Goal: Task Accomplishment & Management: Manage account settings

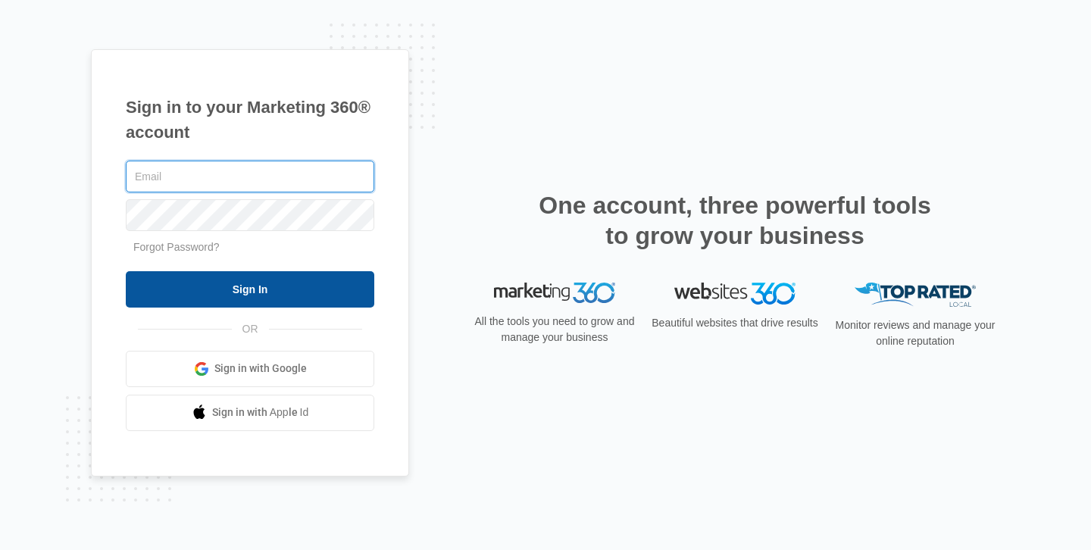
type input "[PERSON_NAME][EMAIL_ADDRESS][DOMAIN_NAME]"
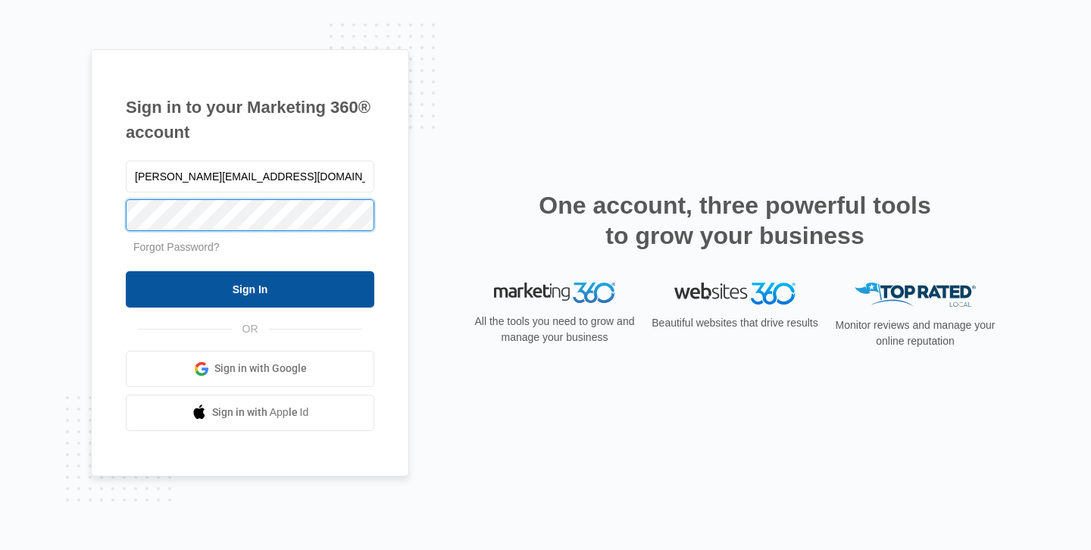
click at [250, 289] on input "Sign In" at bounding box center [250, 289] width 249 height 36
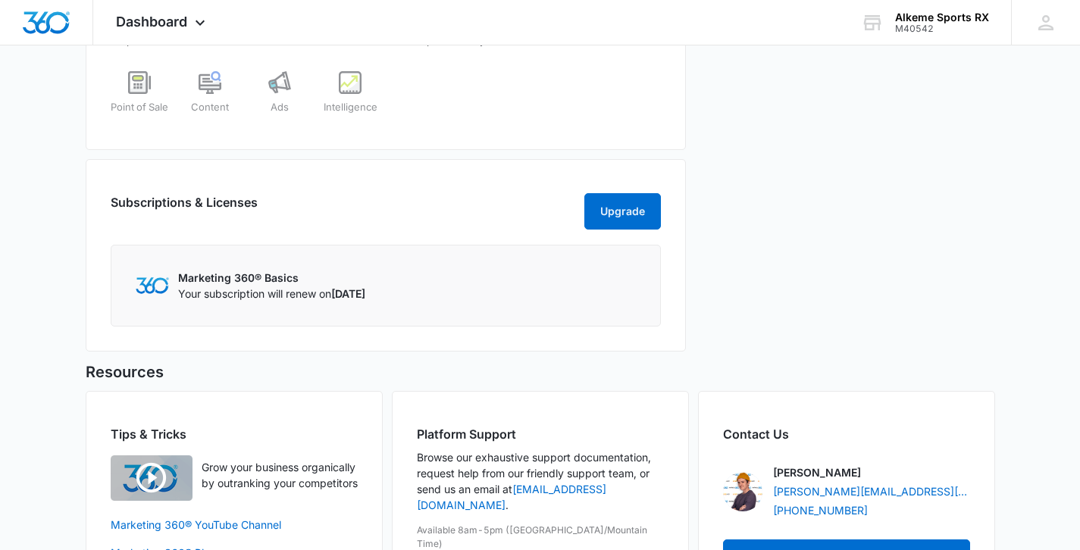
scroll to position [860, 0]
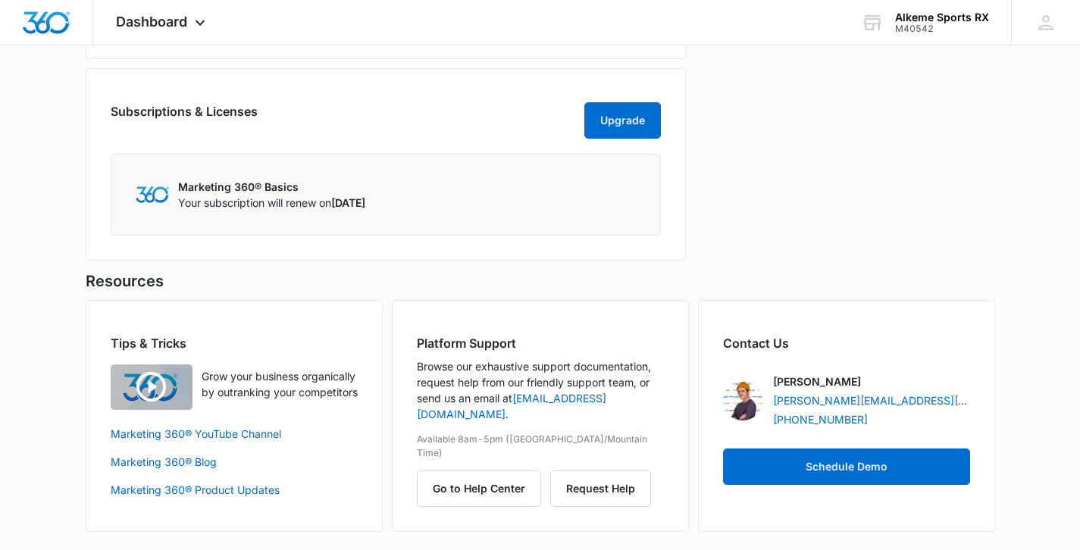
click at [302, 195] on p "Your subscription will renew on [DATE]" at bounding box center [271, 203] width 187 height 16
click at [344, 205] on span "[DATE]" at bounding box center [348, 202] width 34 height 13
click at [604, 399] on link "support@marketing360.com" at bounding box center [511, 406] width 189 height 29
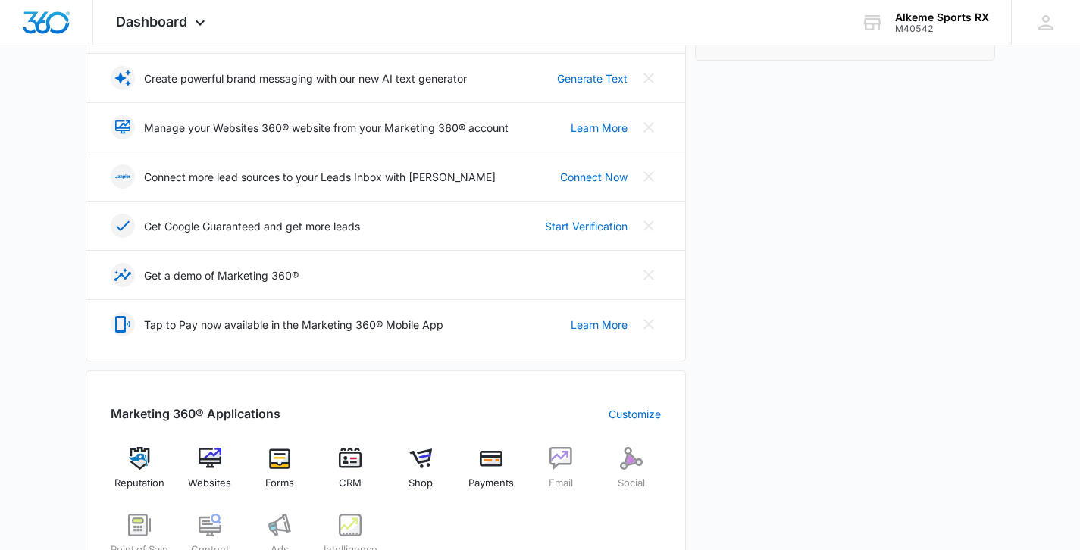
scroll to position [399, 0]
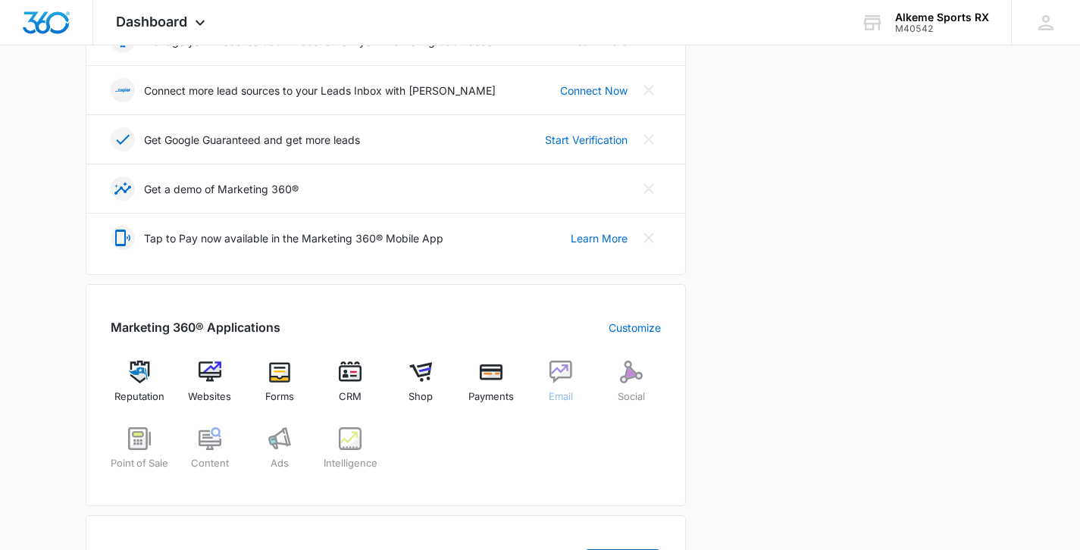
click at [553, 374] on img at bounding box center [560, 372] width 23 height 23
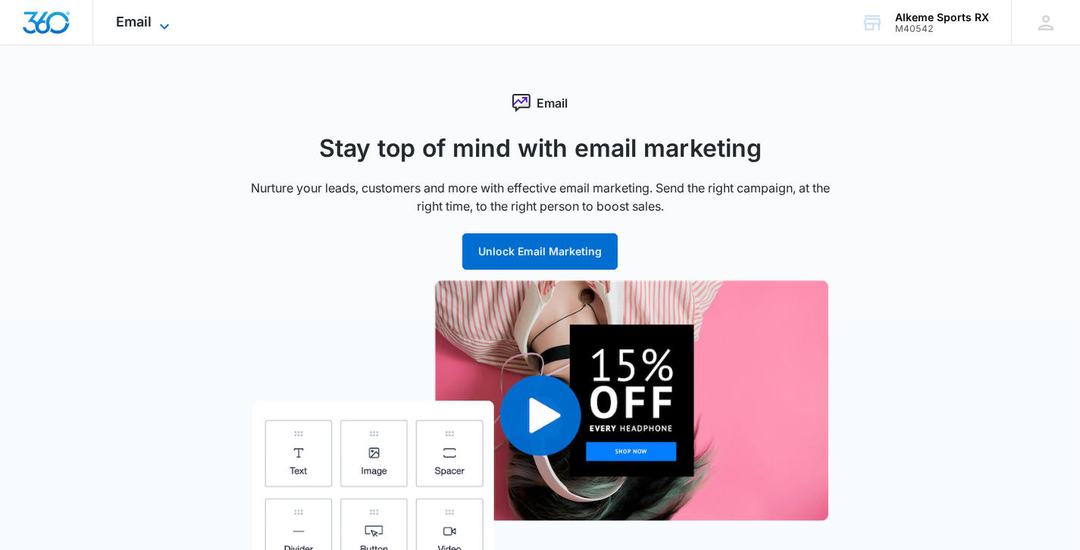
click at [140, 23] on span "Email" at bounding box center [134, 22] width 36 height 16
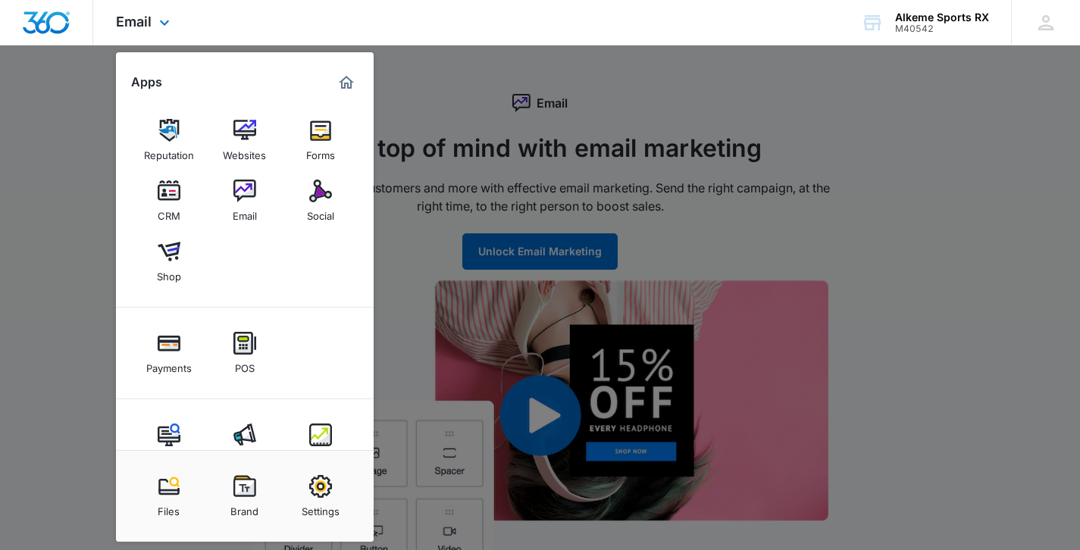
click at [48, 27] on img "Dashboard" at bounding box center [46, 22] width 48 height 23
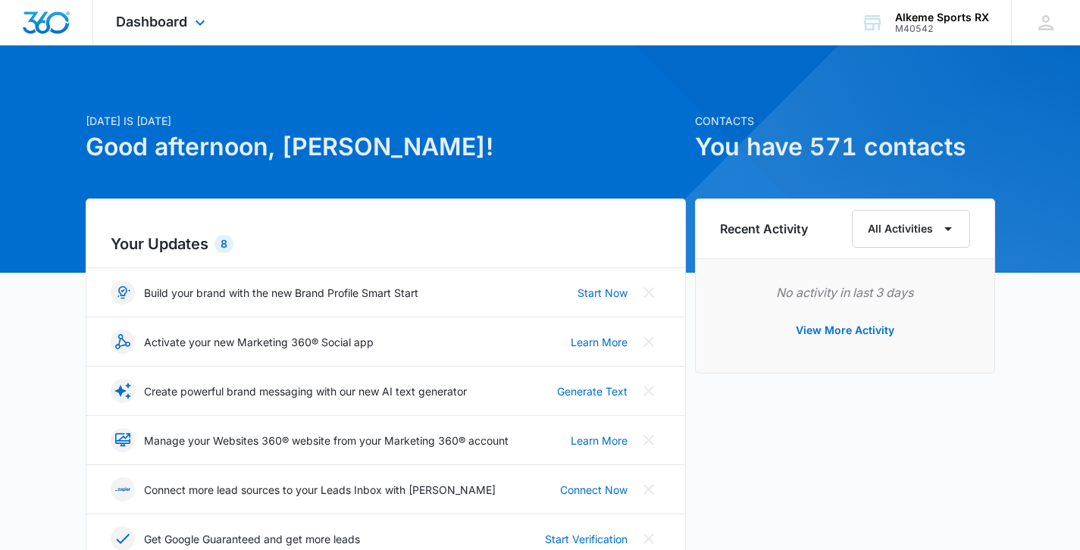
click at [49, 27] on img "Dashboard" at bounding box center [46, 22] width 48 height 23
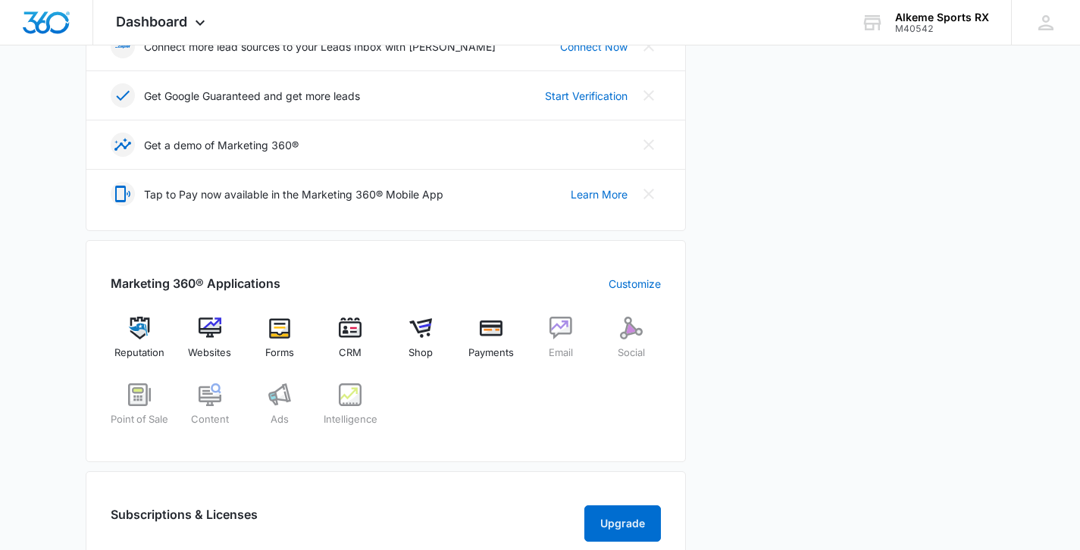
scroll to position [514, 0]
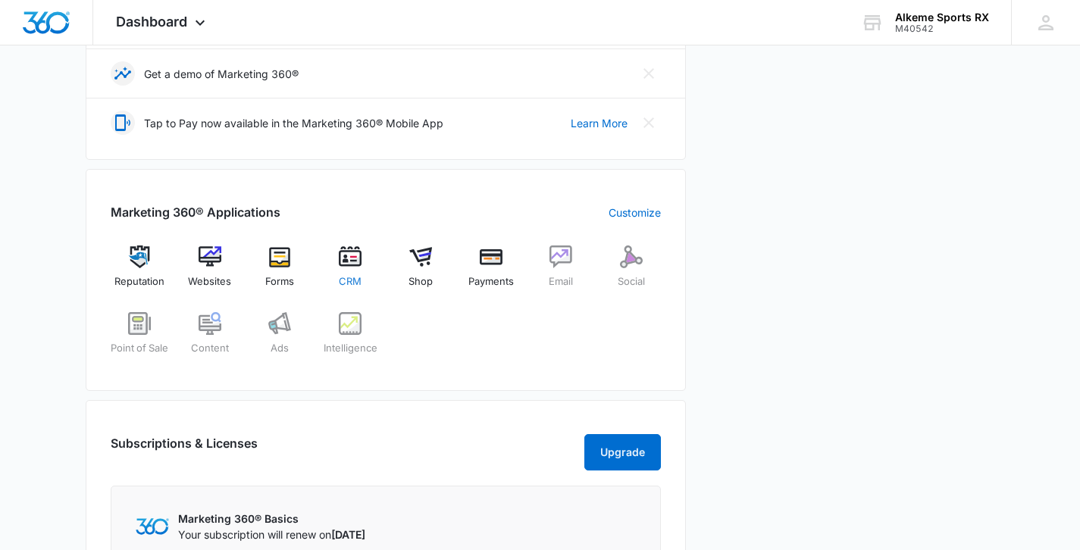
click at [363, 266] on div "CRM" at bounding box center [350, 272] width 58 height 54
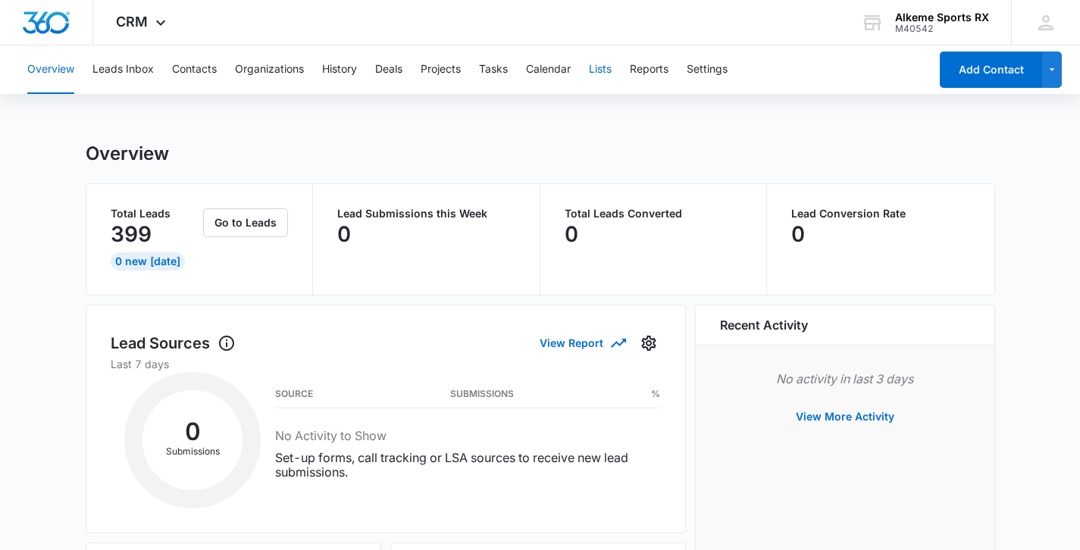
click at [605, 70] on button "Lists" at bounding box center [600, 69] width 23 height 48
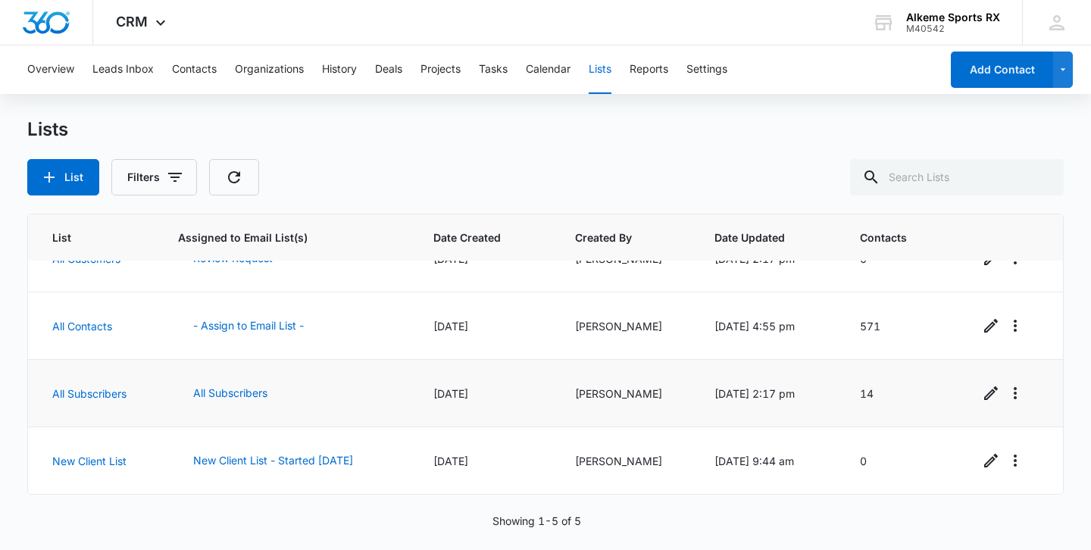
scroll to position [80, 0]
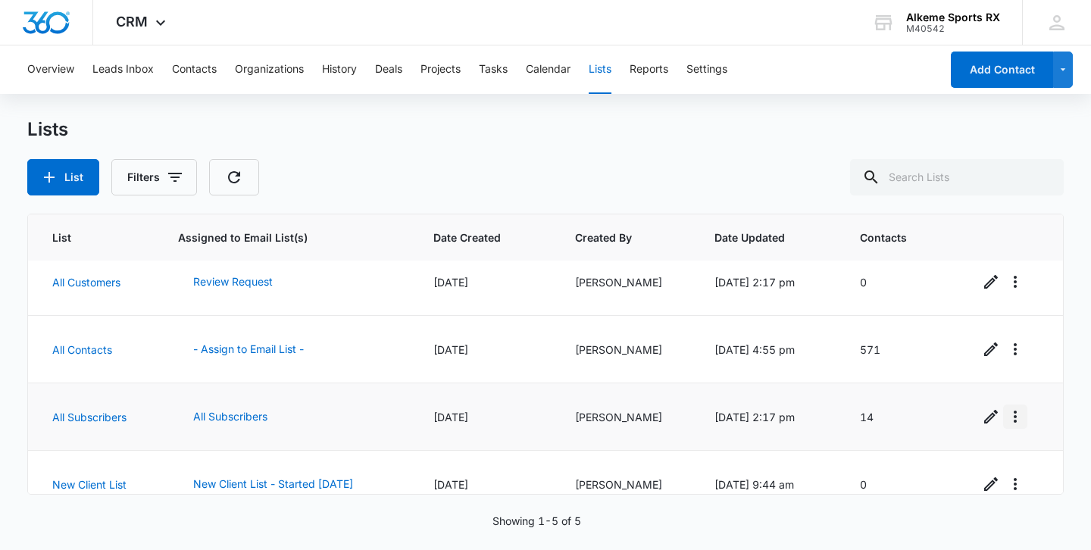
click at [1007, 417] on icon "Overflow Menu" at bounding box center [1015, 417] width 18 height 18
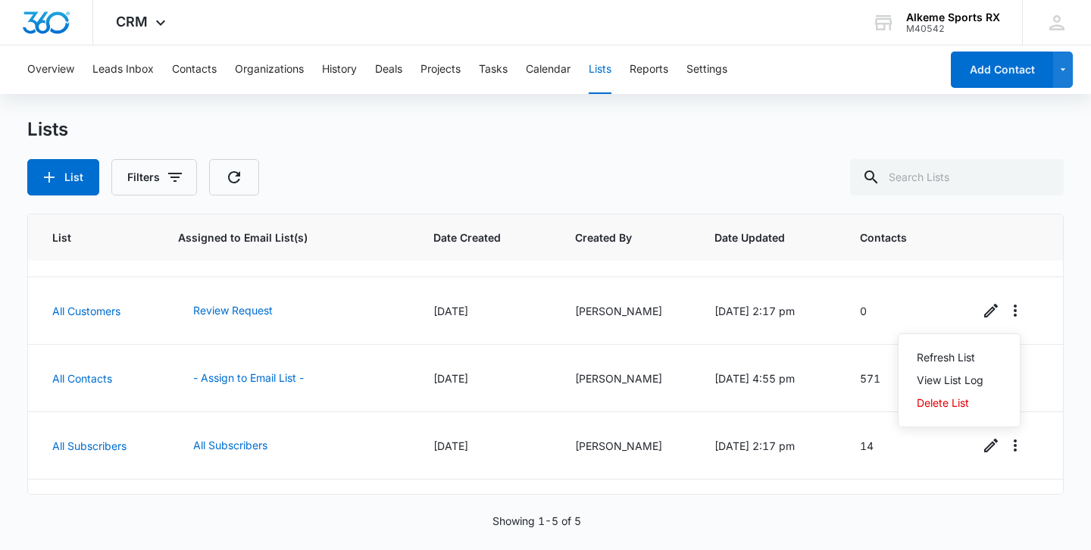
click at [1022, 125] on div "Lists" at bounding box center [545, 129] width 1037 height 23
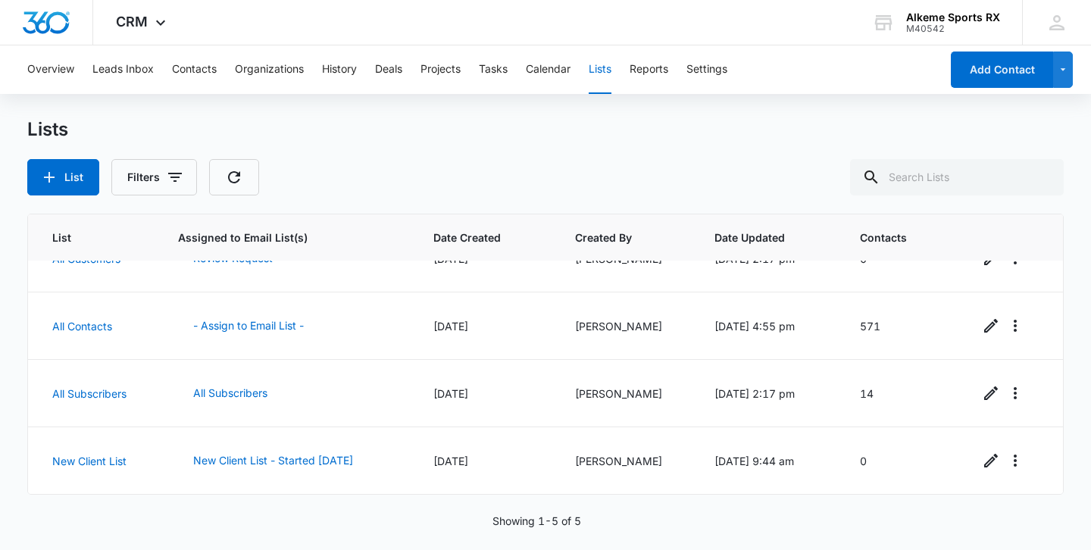
scroll to position [0, 0]
